Goal: Navigation & Orientation: Find specific page/section

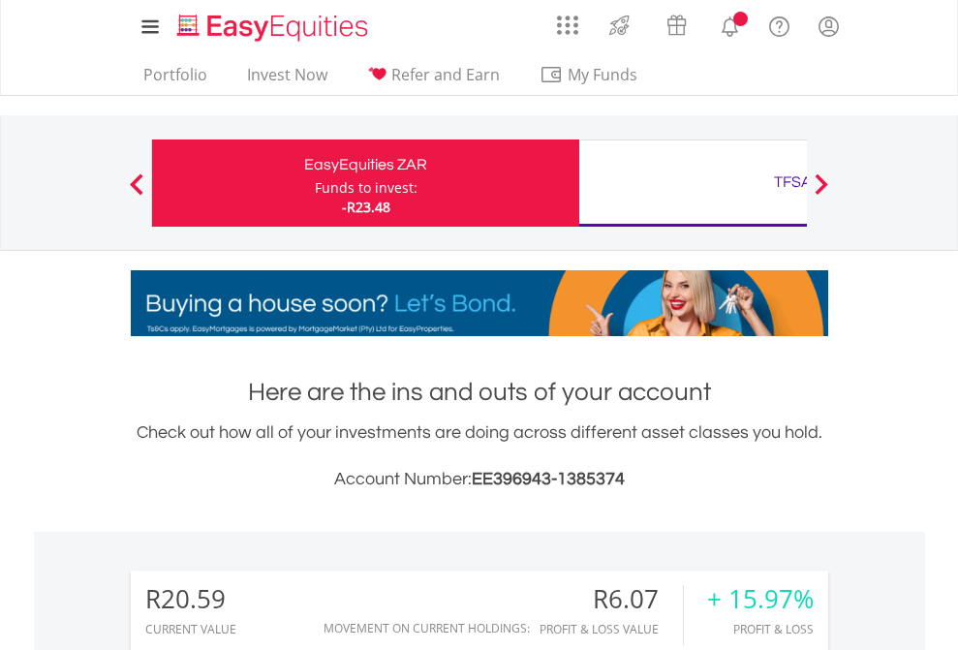
scroll to position [186, 304]
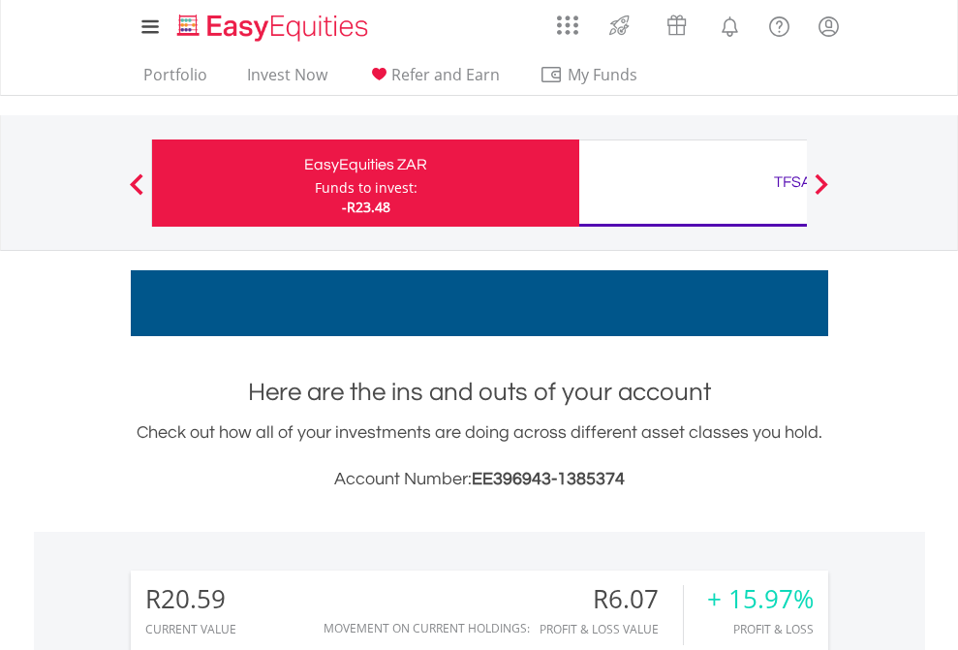
click at [315, 183] on div "Funds to invest:" at bounding box center [366, 187] width 103 height 19
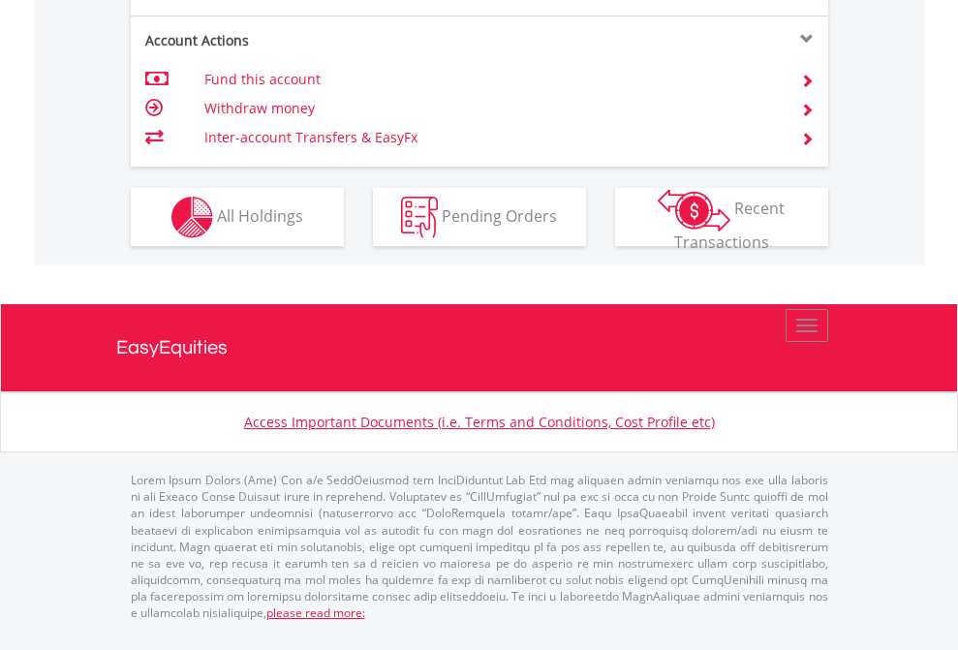
scroll to position [1817, 0]
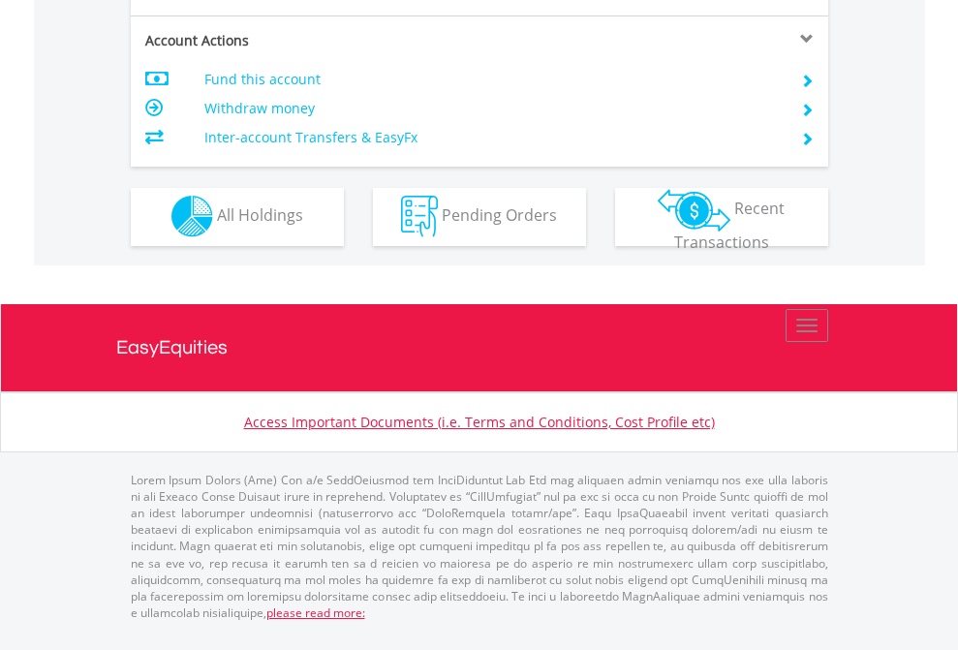
scroll to position [1811, 0]
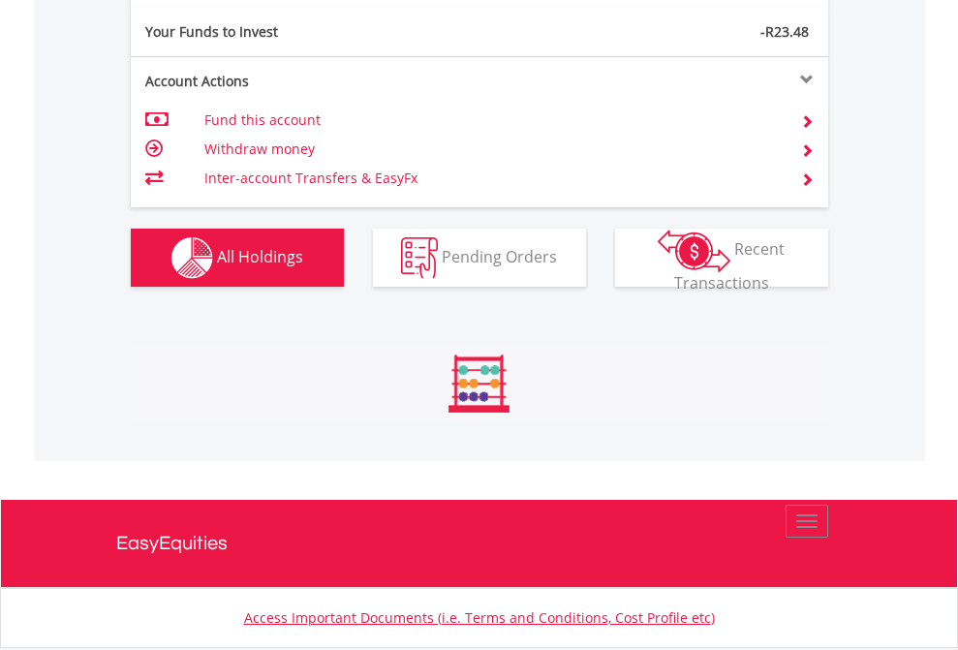
scroll to position [186, 304]
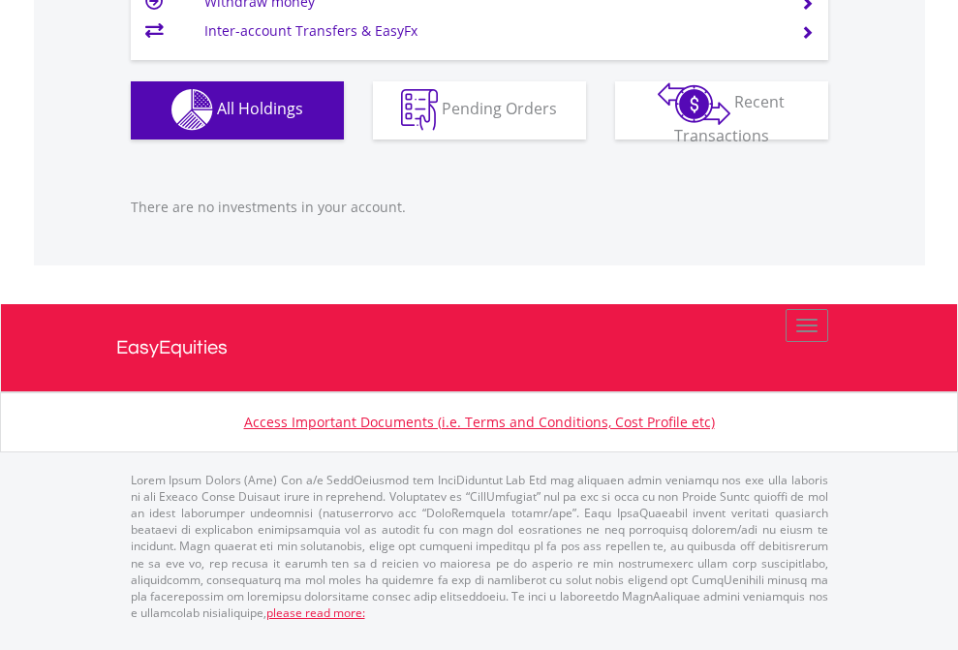
scroll to position [186, 304]
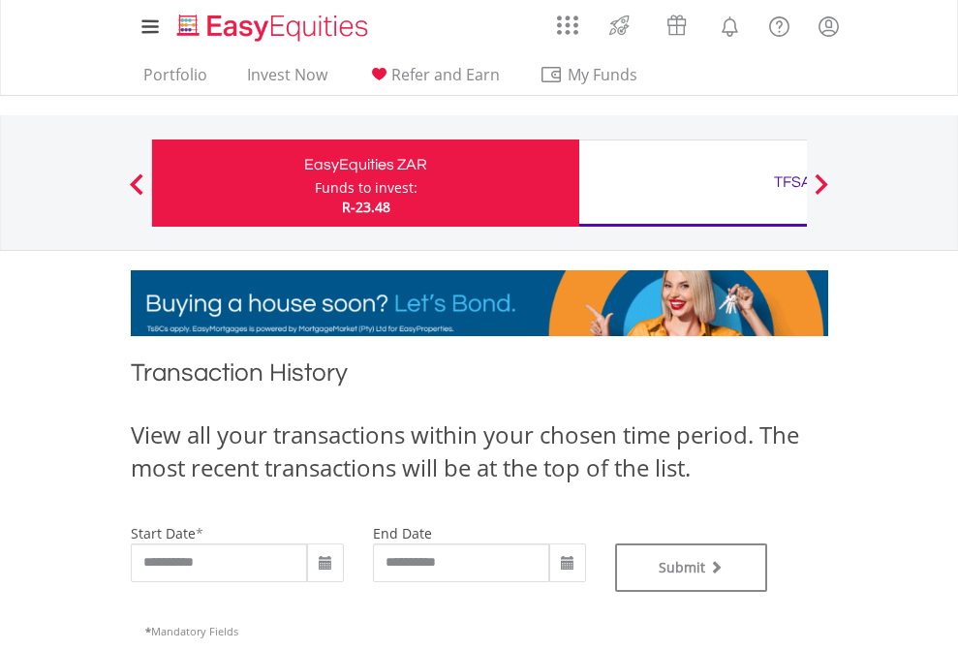
click at [692, 183] on div "TFSA" at bounding box center [793, 181] width 404 height 27
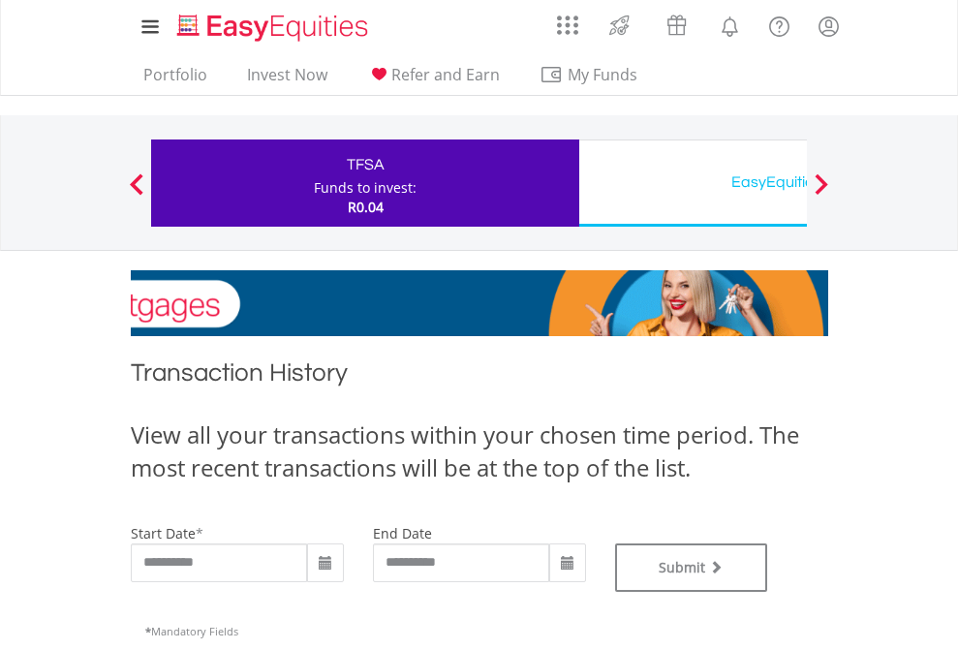
click at [692, 183] on div "EasyEquities USD" at bounding box center [793, 181] width 404 height 27
